Goal: Task Accomplishment & Management: Manage account settings

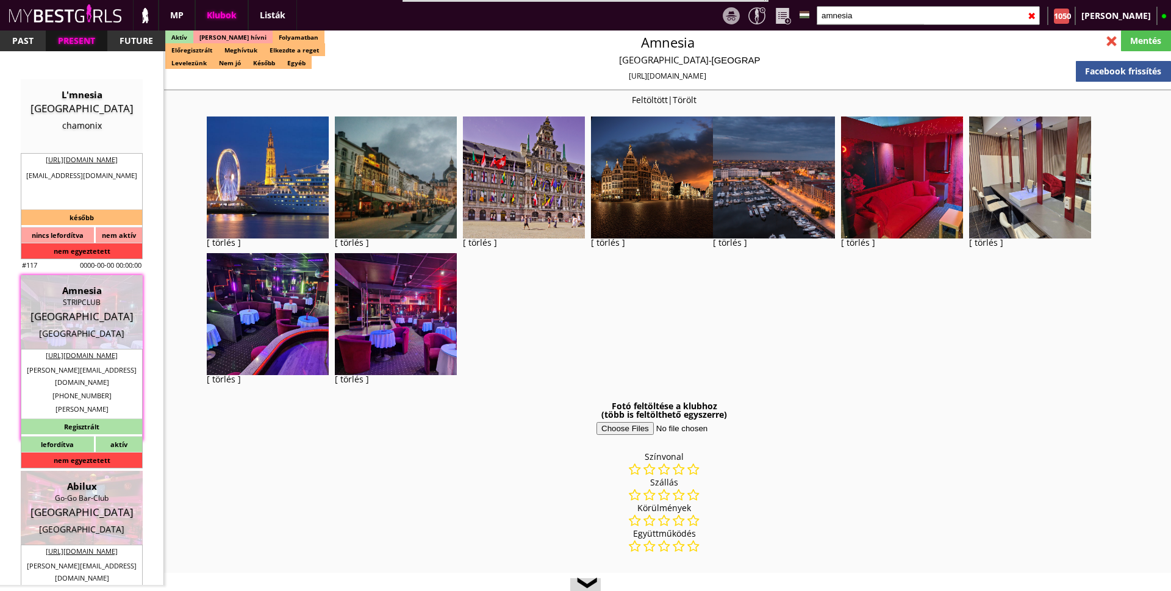
select select "reg"
select select "weeks"
select select "0"
select select "flat"
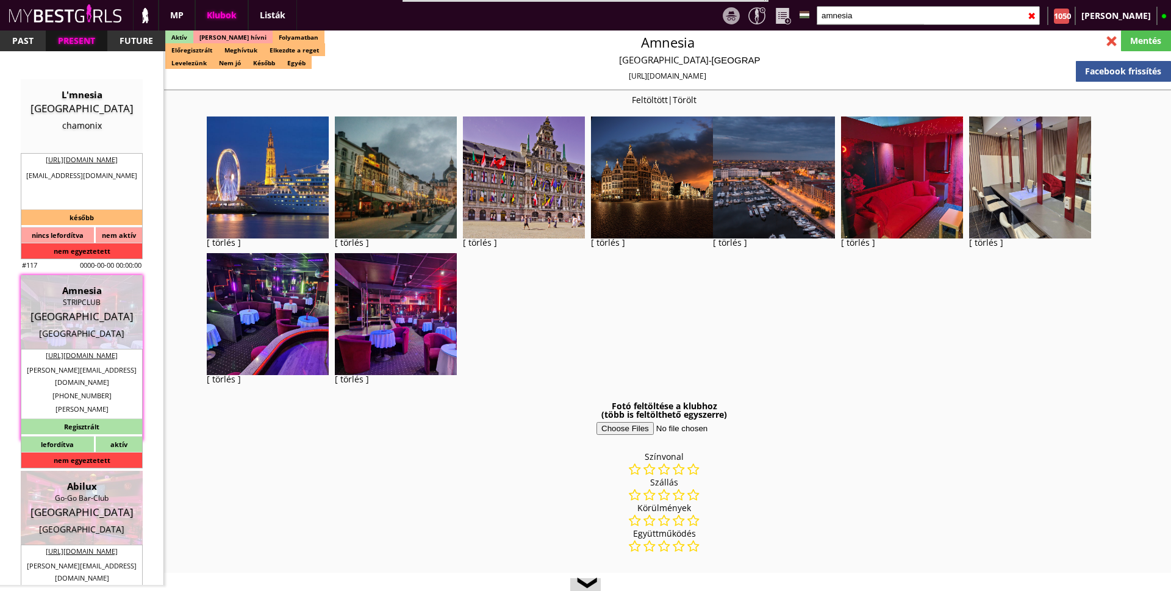
select select "0"
select select "weekly"
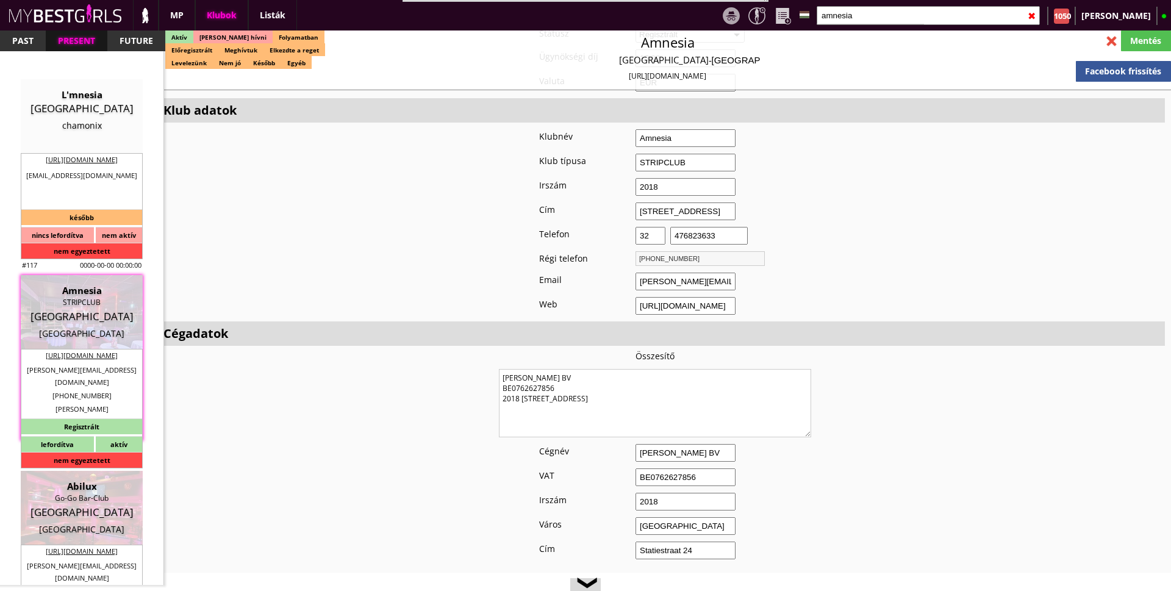
click at [1107, 39] on div at bounding box center [1111, 41] width 21 height 21
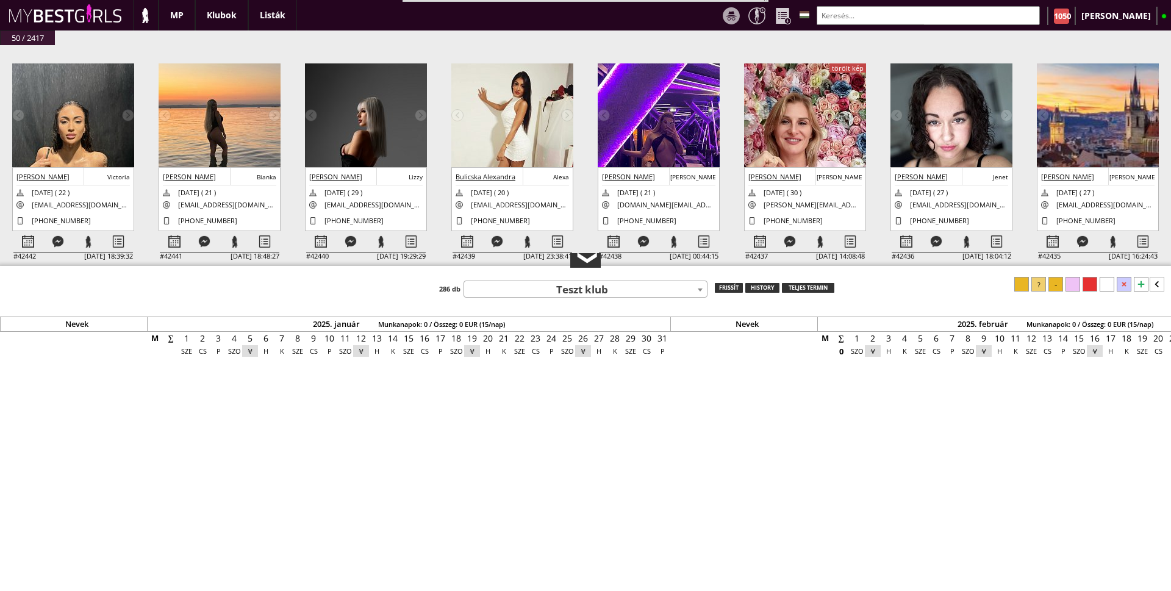
click at [588, 259] on div "❮" at bounding box center [586, 261] width 18 height 10
